Goal: Task Accomplishment & Management: Manage account settings

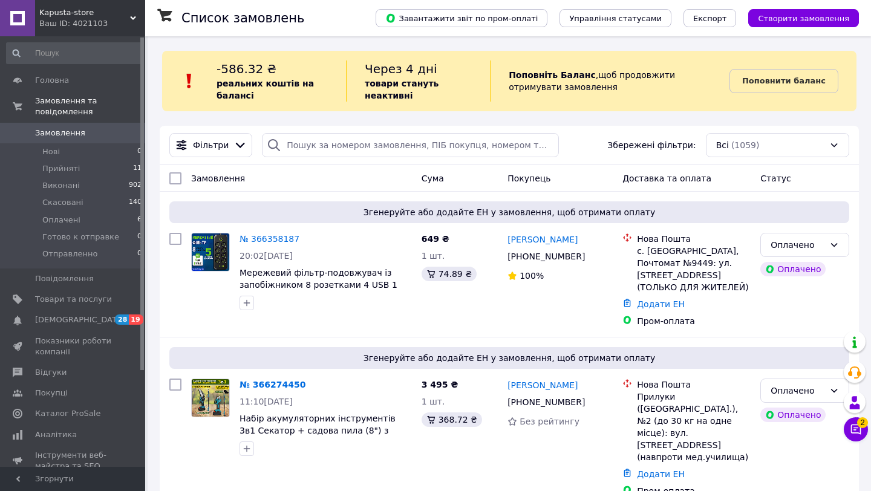
click at [107, 18] on div "Ваш ID: 4021103" at bounding box center [92, 23] width 106 height 11
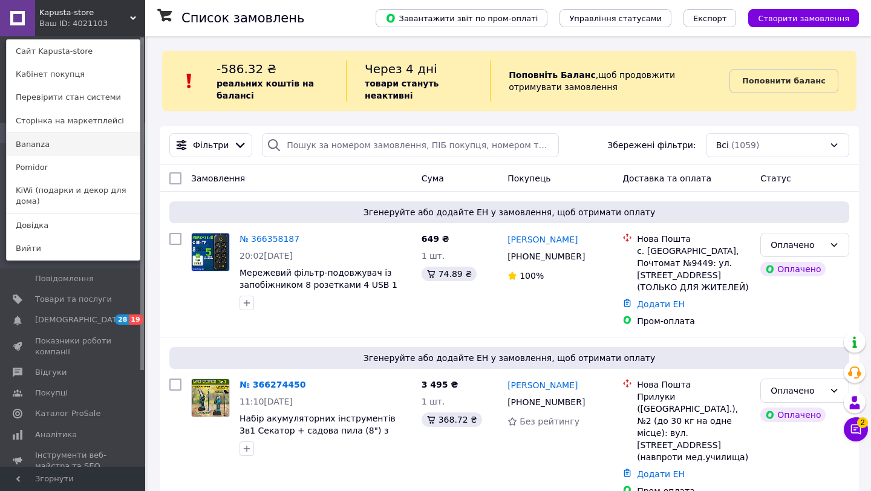
click at [39, 146] on link "Bananza" at bounding box center [73, 144] width 133 height 23
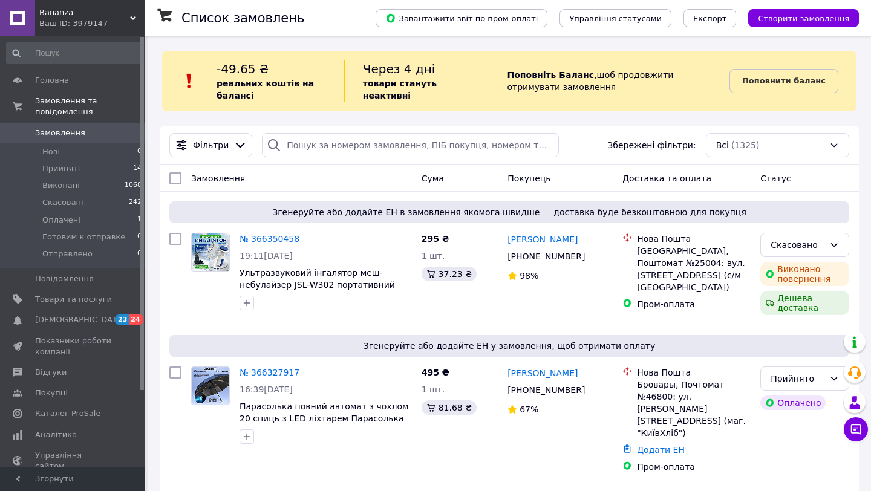
click at [110, 23] on div "Ваш ID: 3979147" at bounding box center [92, 23] width 106 height 11
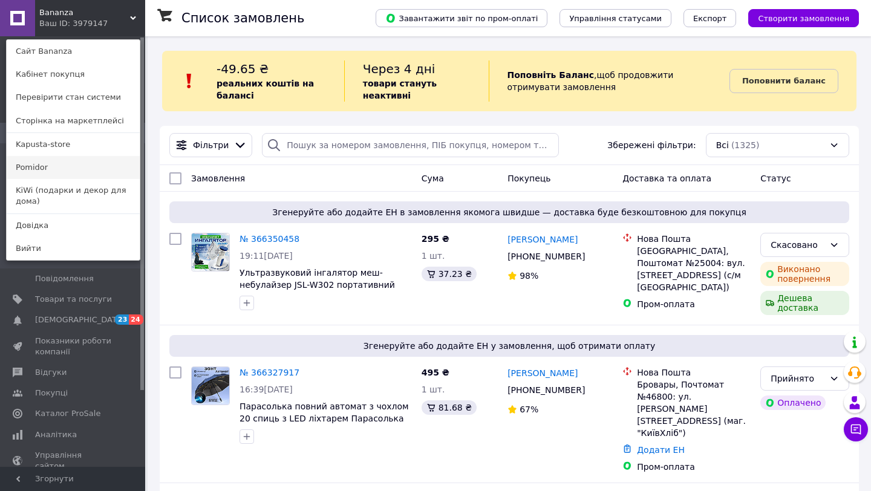
click at [34, 170] on link "Pomidor" at bounding box center [73, 167] width 133 height 23
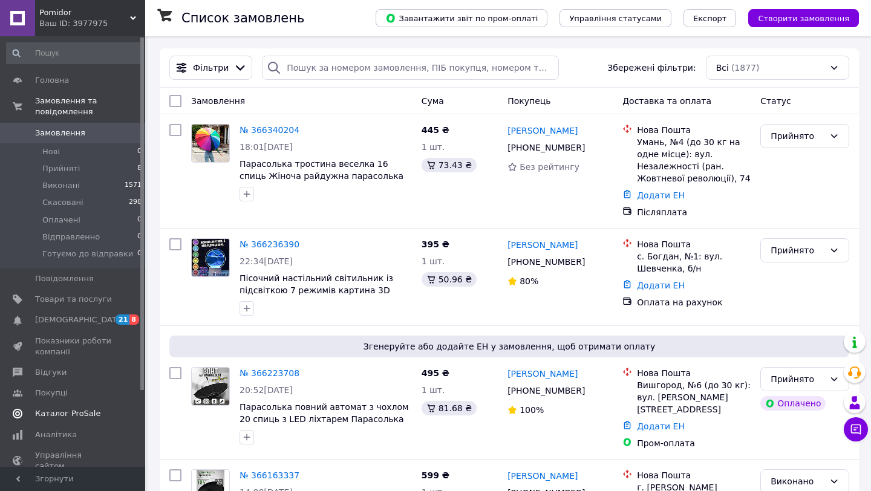
click at [60, 415] on span "Каталог ProSale" at bounding box center [67, 413] width 65 height 11
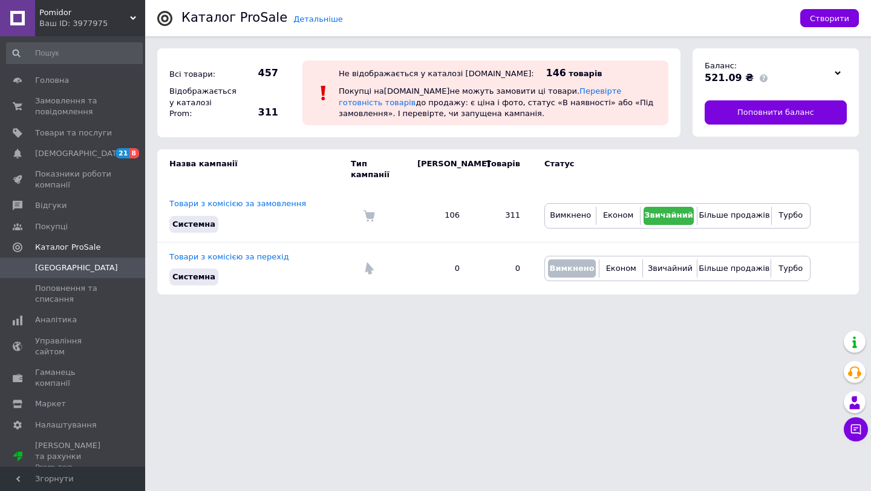
click at [57, 14] on span "Pomidor" at bounding box center [84, 12] width 91 height 11
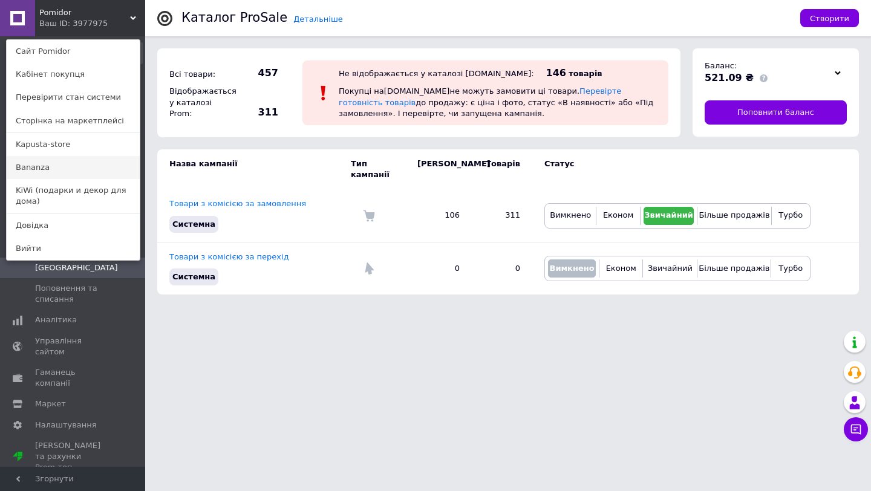
click at [31, 172] on link "Bananza" at bounding box center [73, 167] width 133 height 23
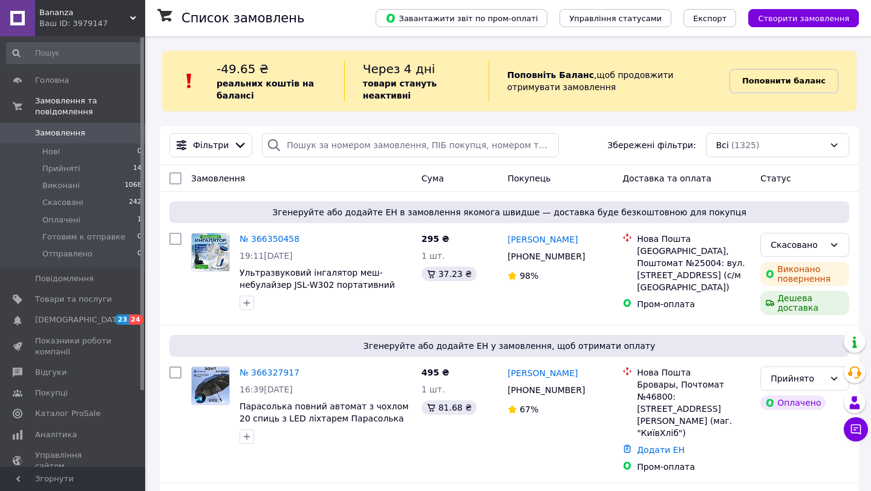
click at [789, 76] on b "Поповнити баланс" at bounding box center [783, 80] width 83 height 9
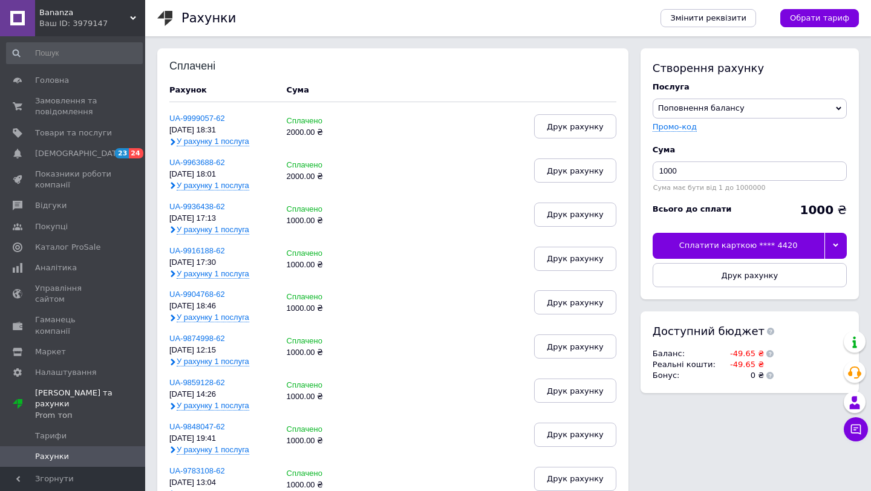
click at [835, 241] on div at bounding box center [835, 245] width 22 height 25
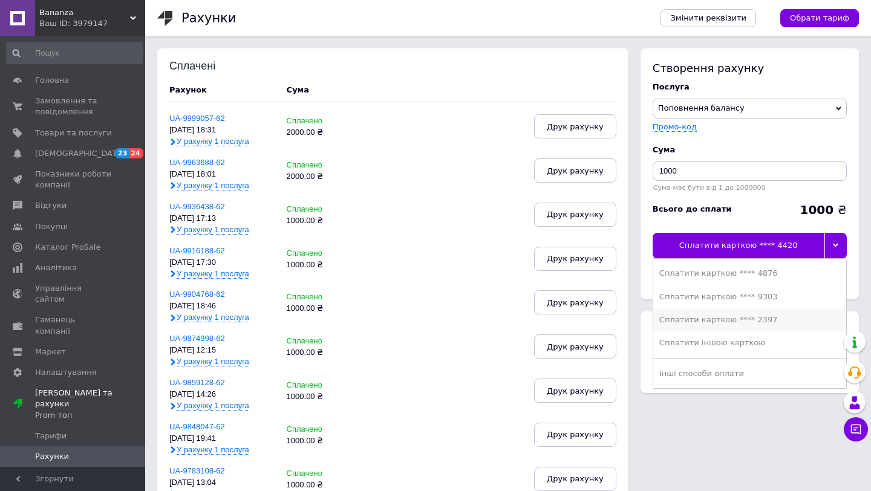
click at [752, 320] on div "Сплатити карткою **** 2397" at bounding box center [749, 319] width 181 height 11
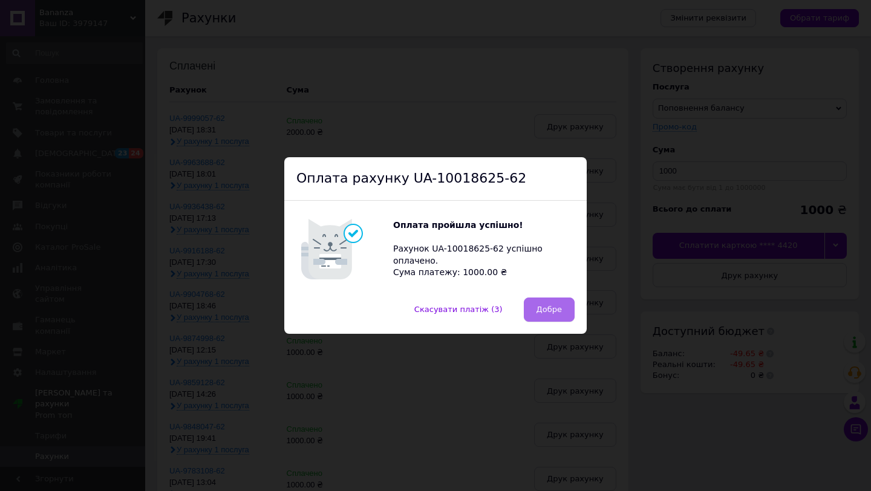
click at [539, 313] on span "Добре" at bounding box center [548, 309] width 25 height 9
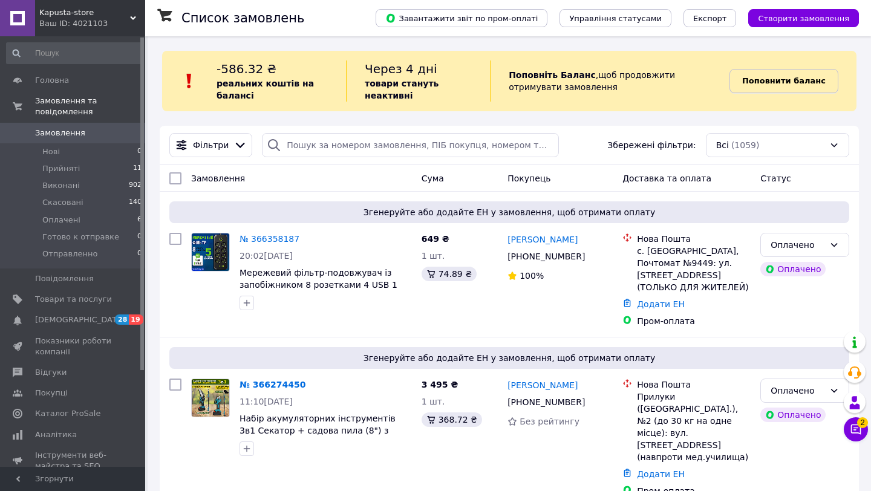
click at [775, 84] on b "Поповнити баланс" at bounding box center [783, 80] width 83 height 9
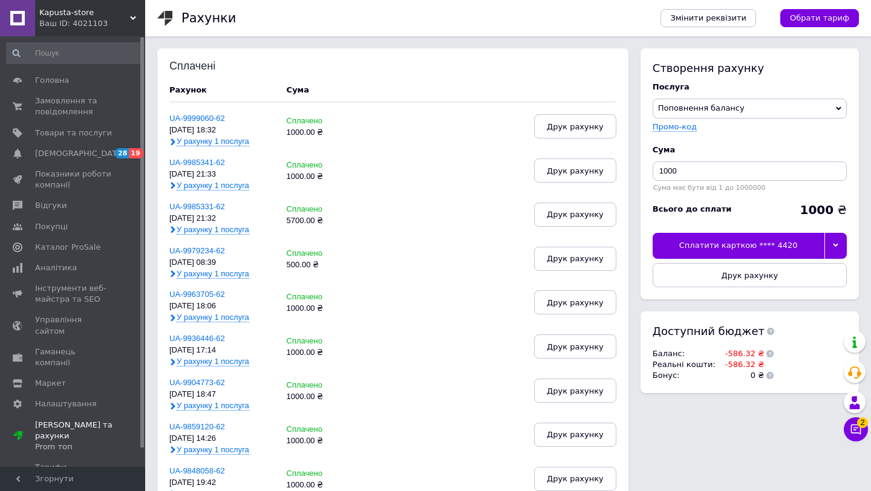
click at [838, 243] on div at bounding box center [835, 245] width 22 height 25
click at [850, 432] on icon at bounding box center [856, 429] width 12 height 12
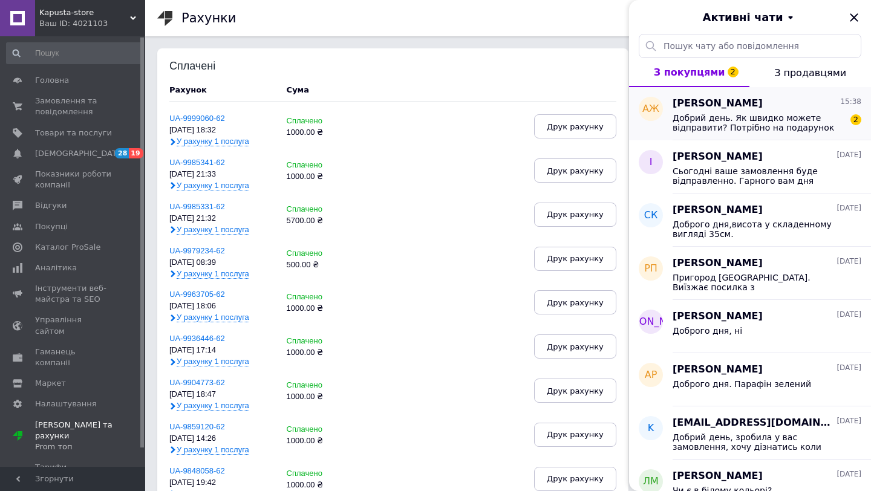
click at [760, 120] on span "Добрий день. Як швидко можете відправити? Потрібно на подарунок" at bounding box center [759, 122] width 172 height 19
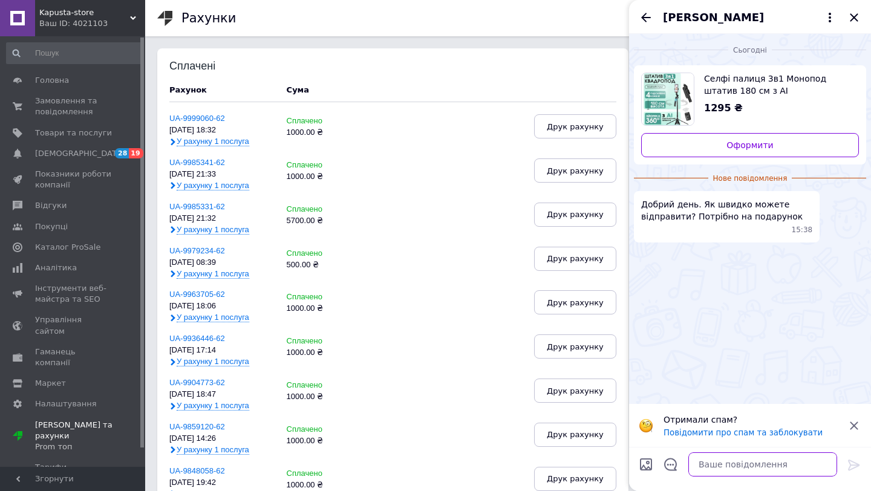
click at [747, 464] on textarea at bounding box center [762, 464] width 149 height 24
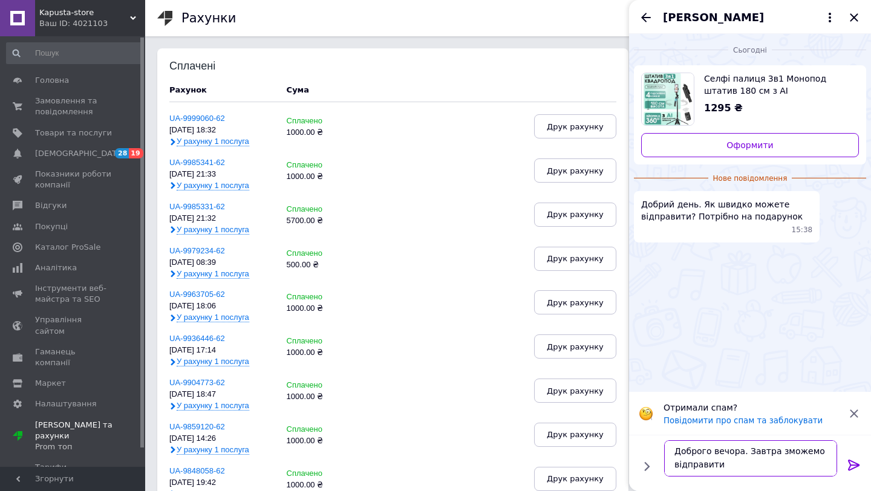
type textarea "Доброго вечора. Завтра зможемо відправити"
click at [855, 467] on icon at bounding box center [853, 465] width 11 height 11
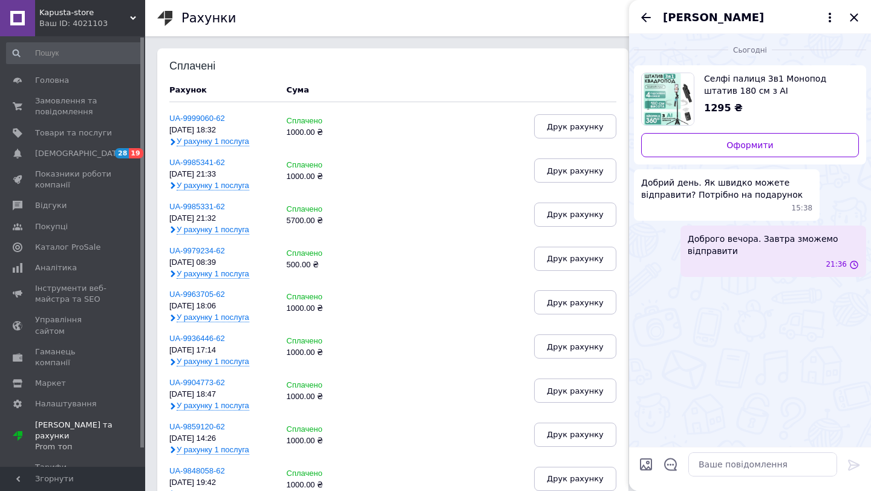
scroll to position [0, 0]
click at [853, 16] on icon "Закрити" at bounding box center [854, 17] width 8 height 8
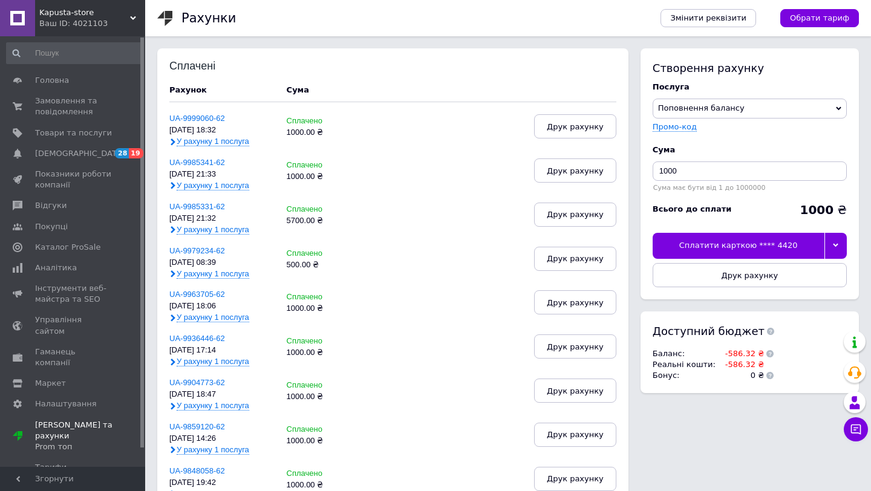
click at [839, 242] on div at bounding box center [835, 245] width 22 height 25
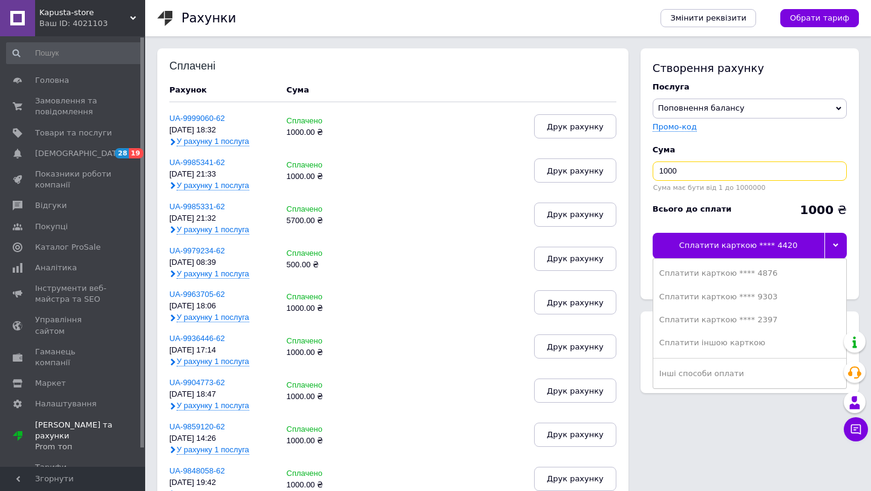
click at [664, 172] on input "1000" at bounding box center [750, 170] width 194 height 19
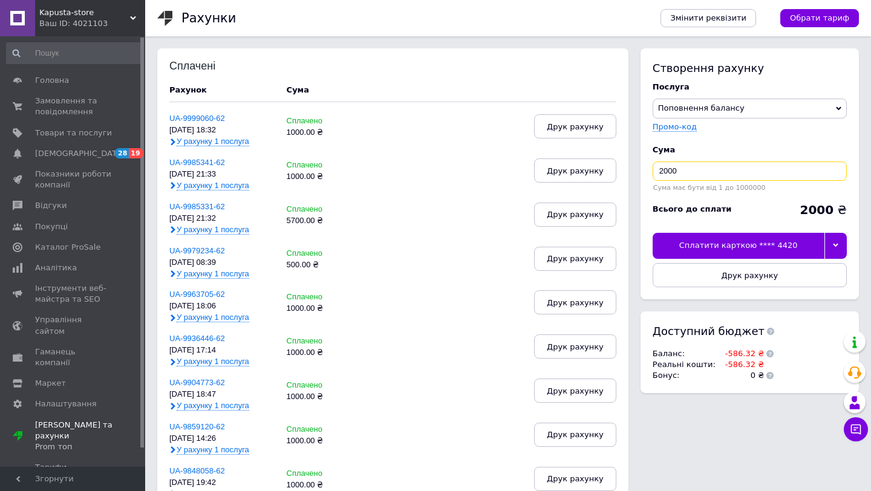
type input "2000"
click at [832, 241] on div at bounding box center [835, 245] width 22 height 25
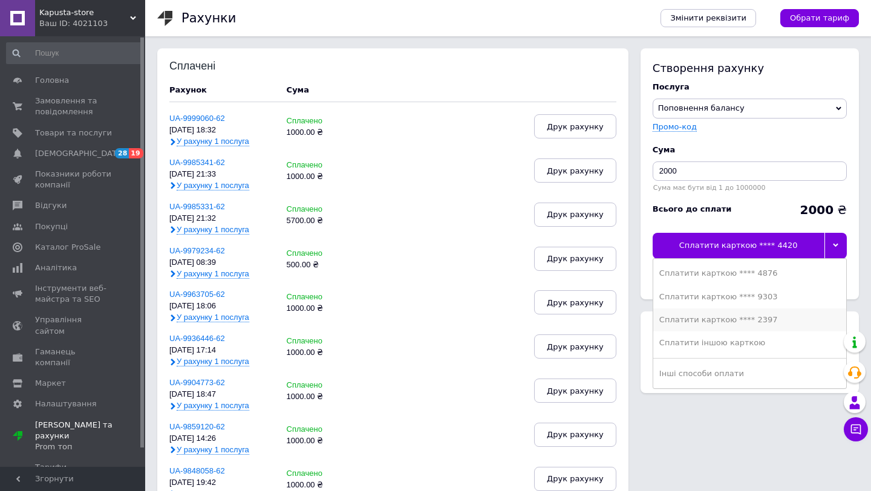
click at [758, 320] on div "Сплатити карткою **** 2397" at bounding box center [749, 319] width 181 height 11
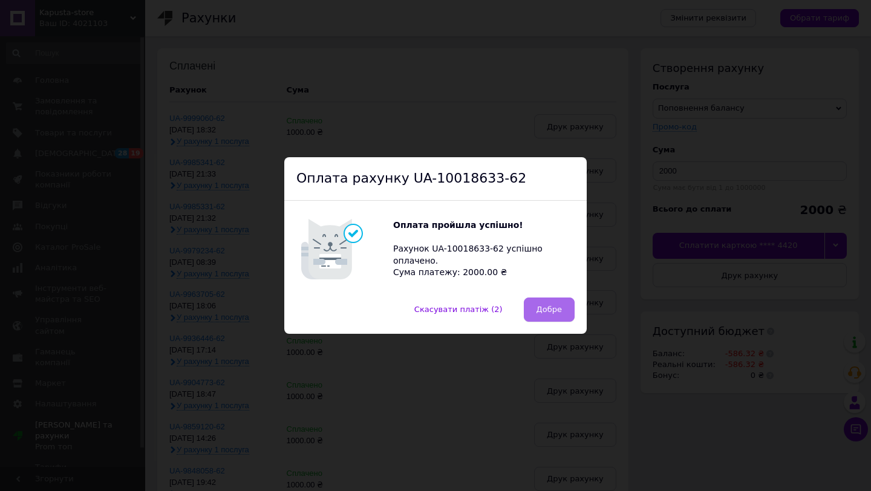
click at [552, 303] on button "Добре" at bounding box center [549, 310] width 51 height 24
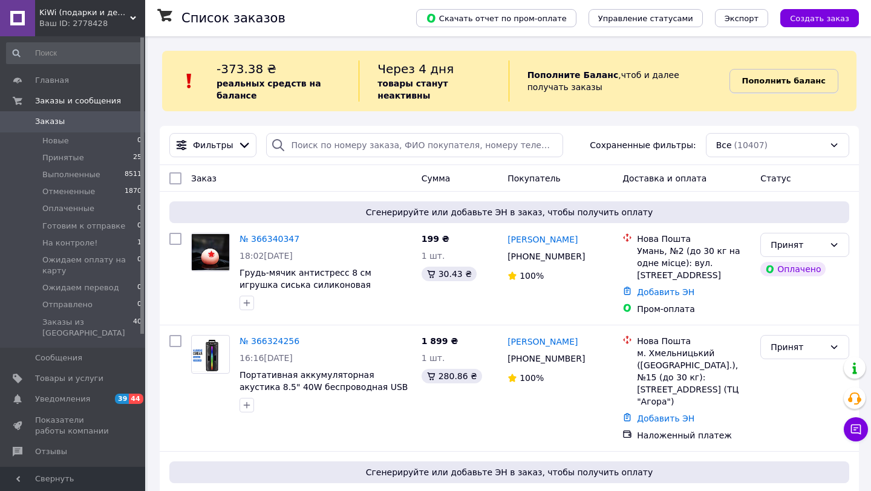
click at [809, 77] on b "Пополнить баланс" at bounding box center [783, 80] width 83 height 9
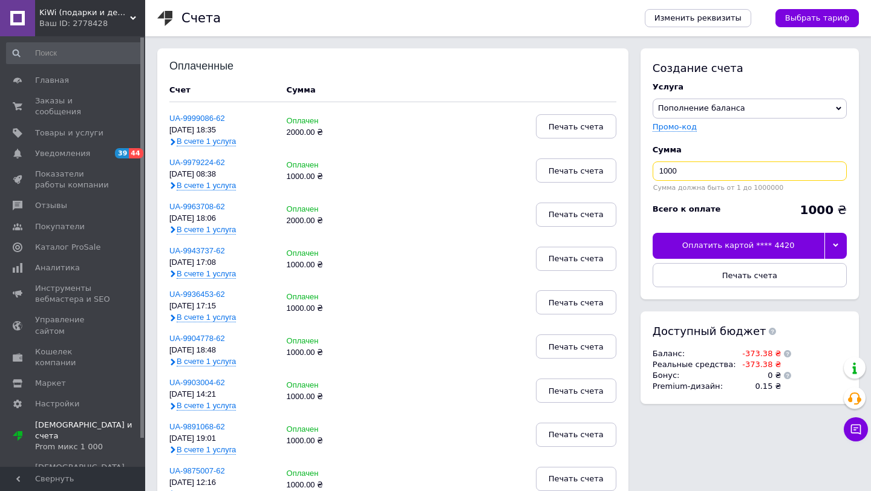
click at [665, 171] on input "1000" at bounding box center [750, 170] width 194 height 19
type input "2000"
click at [838, 246] on icon at bounding box center [835, 245] width 5 height 5
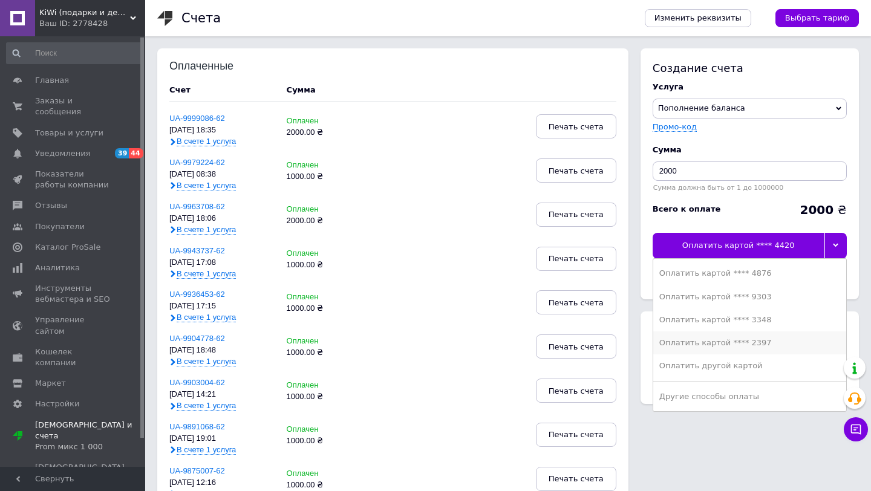
click at [748, 342] on div "Оплатить картой **** 2397" at bounding box center [749, 342] width 181 height 11
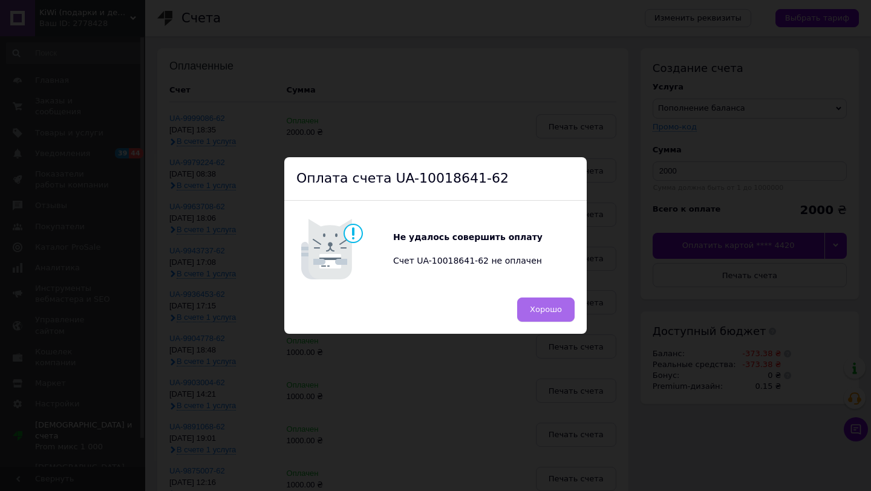
click at [553, 311] on span "Хорошо" at bounding box center [546, 309] width 32 height 9
